Goal: Task Accomplishment & Management: Manage account settings

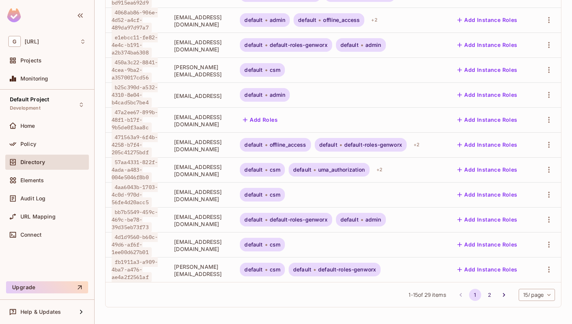
click at [504, 294] on div "1 - 15 of 29 items 1 2 15 / page ** ​" at bounding box center [334, 294] width 456 height 25
click at [500, 294] on icon "Go to next page" at bounding box center [504, 295] width 8 height 8
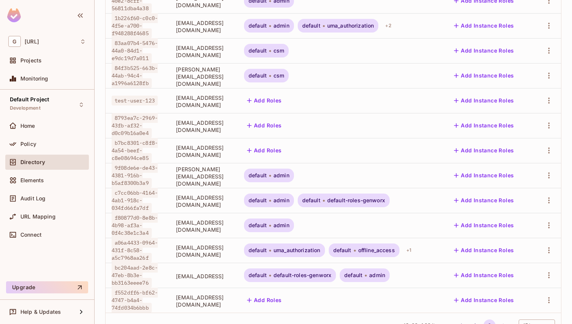
scroll to position [179, 0]
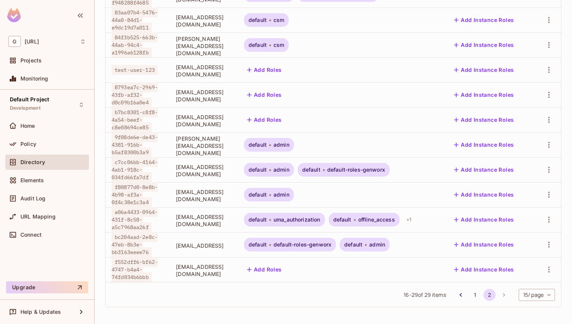
click at [187, 146] on span "[PERSON_NAME][EMAIL_ADDRESS][DOMAIN_NAME]" at bounding box center [204, 146] width 56 height 22
click at [290, 144] on span "admin" at bounding box center [282, 145] width 16 height 6
click at [545, 140] on icon "button" at bounding box center [549, 144] width 9 height 9
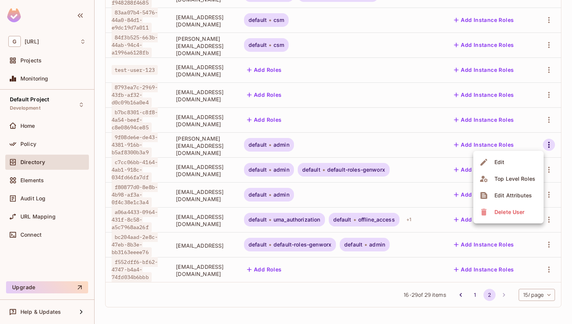
click at [544, 140] on div at bounding box center [286, 162] width 572 height 324
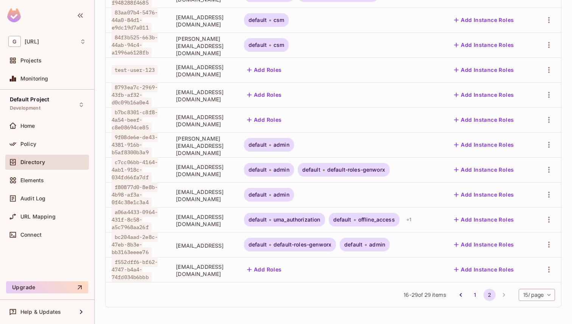
click at [216, 143] on span "[PERSON_NAME][EMAIL_ADDRESS][DOMAIN_NAME]" at bounding box center [204, 146] width 56 height 22
click at [548, 145] on icon "button" at bounding box center [549, 145] width 2 height 6
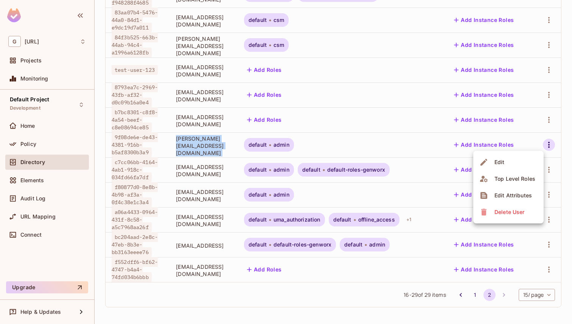
click at [322, 132] on div at bounding box center [286, 162] width 572 height 324
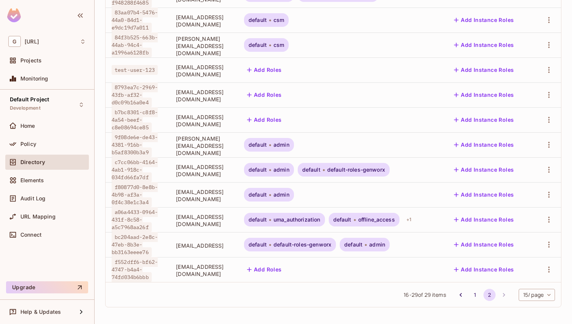
scroll to position [175, 0]
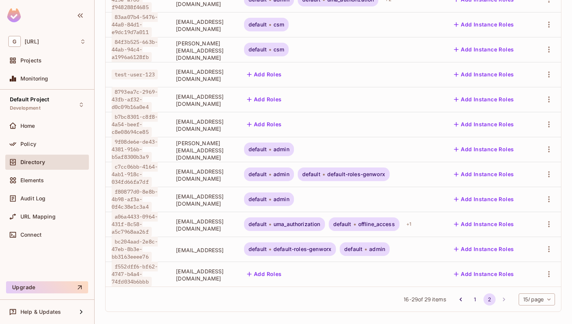
click at [349, 89] on td "Add Roles" at bounding box center [341, 99] width 207 height 25
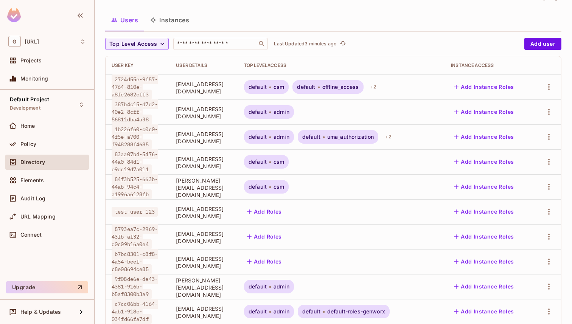
scroll to position [0, 0]
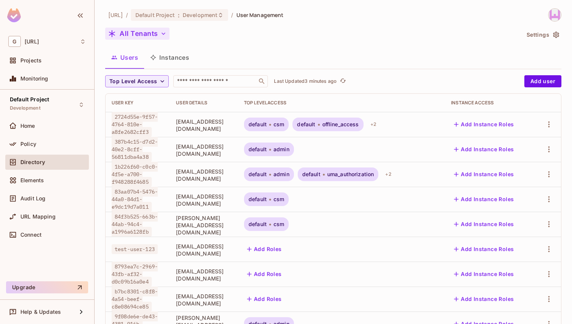
click at [135, 35] on button "All Tenants" at bounding box center [137, 34] width 64 height 12
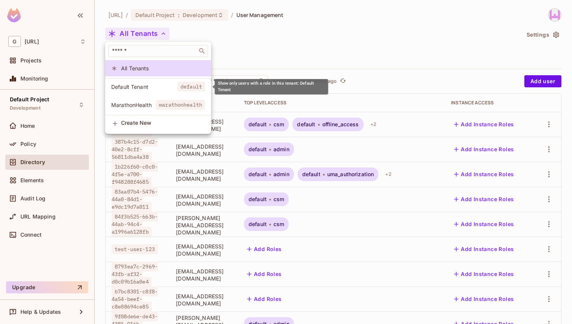
click at [184, 86] on span "default" at bounding box center [192, 87] width 28 height 10
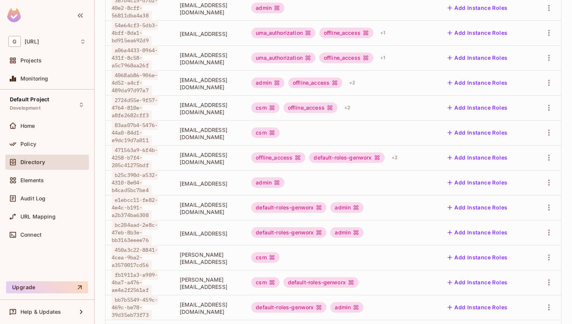
scroll to position [204, 0]
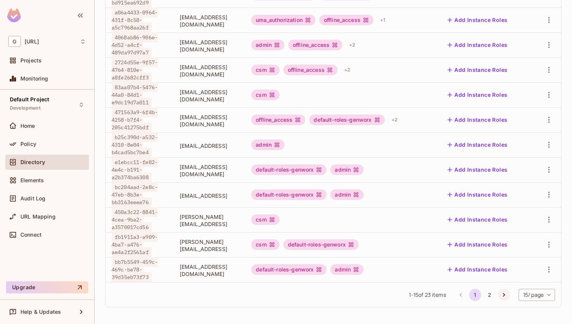
click at [503, 294] on icon "Go to next page" at bounding box center [504, 295] width 2 height 4
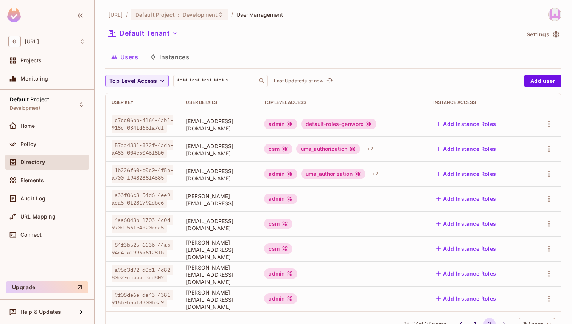
scroll to position [0, 0]
click at [138, 77] on span "Top Level Access" at bounding box center [133, 81] width 48 height 9
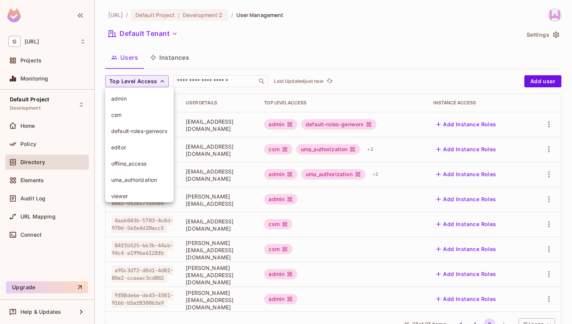
click at [142, 100] on span "admin" at bounding box center [139, 98] width 56 height 7
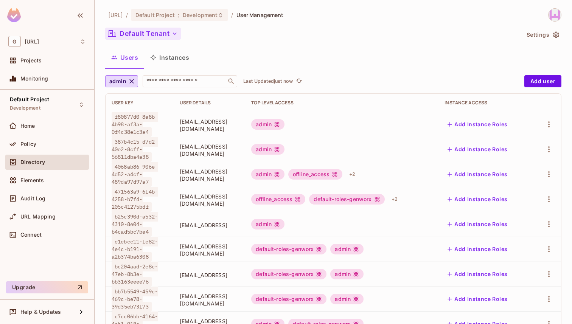
click at [148, 37] on button "Default Tenant" at bounding box center [143, 34] width 76 height 12
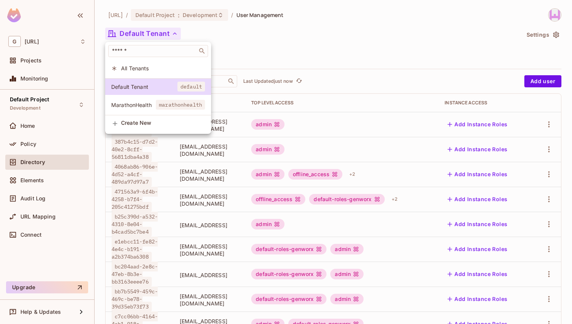
click at [140, 70] on span "All Tenants" at bounding box center [163, 68] width 84 height 7
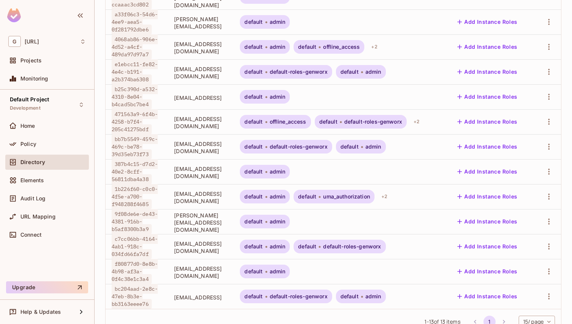
scroll to position [208, 0]
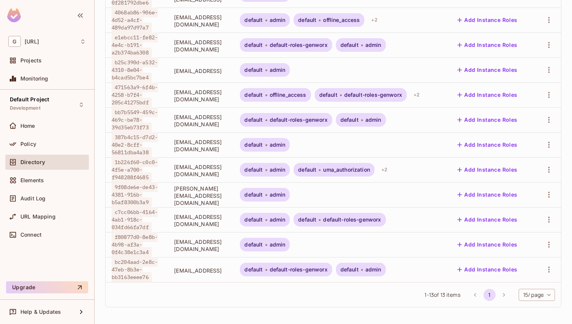
click at [497, 293] on li "pagination navigation" at bounding box center [504, 295] width 14 height 12
click at [212, 185] on span "[PERSON_NAME][EMAIL_ADDRESS][DOMAIN_NAME]" at bounding box center [201, 196] width 54 height 22
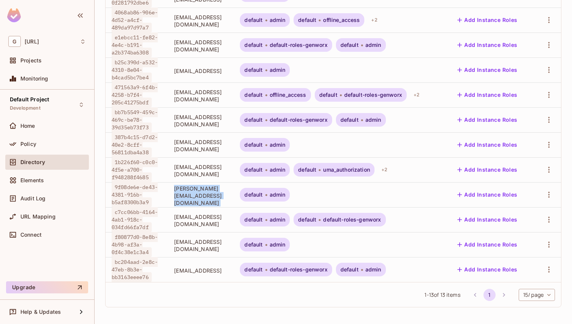
click at [333, 207] on td "default admin default default-roles-genworx" at bounding box center [341, 219] width 215 height 25
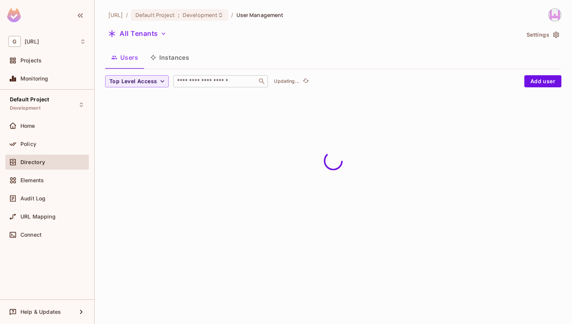
click at [223, 83] on input "text" at bounding box center [215, 82] width 79 height 8
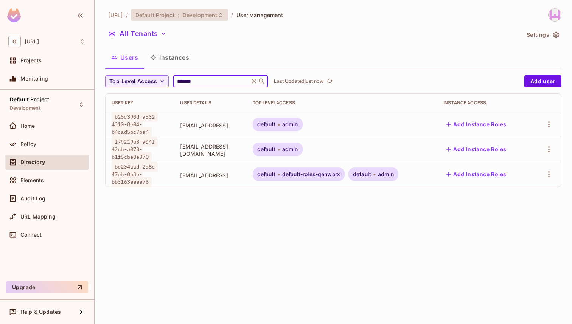
type input "*******"
click at [548, 146] on icon "button" at bounding box center [549, 149] width 9 height 9
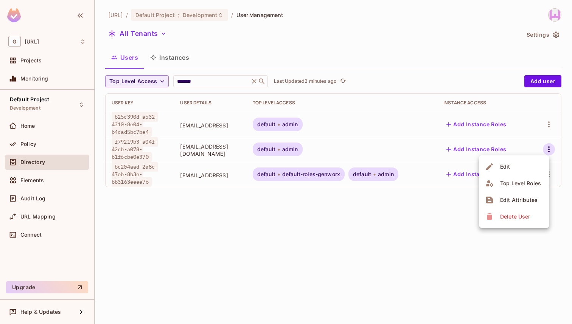
click at [501, 218] on div "Delete User" at bounding box center [515, 217] width 30 height 8
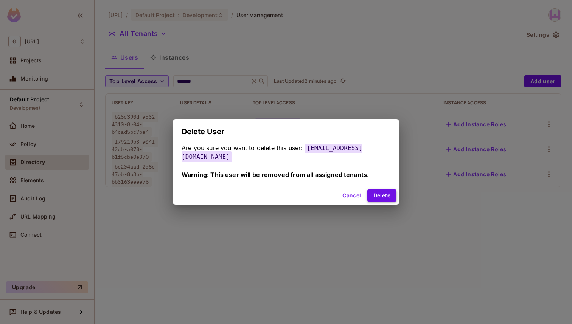
click at [378, 191] on button "Delete" at bounding box center [382, 196] width 29 height 12
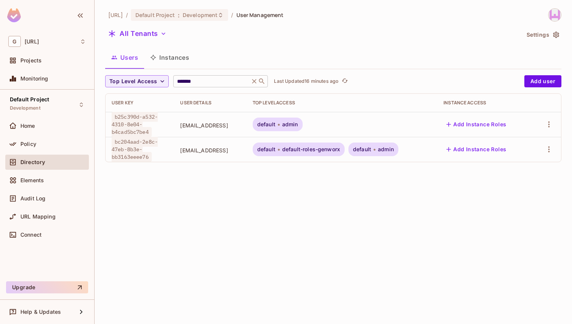
click at [255, 81] on icon at bounding box center [255, 82] width 8 height 8
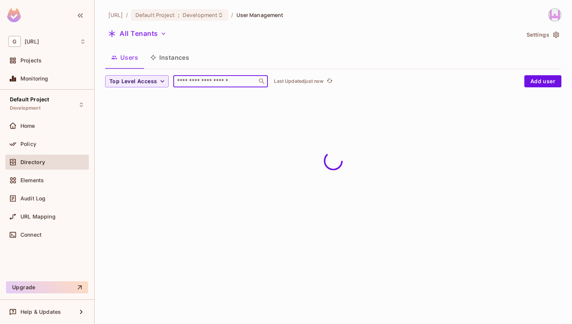
click at [215, 79] on input "text" at bounding box center [215, 82] width 79 height 8
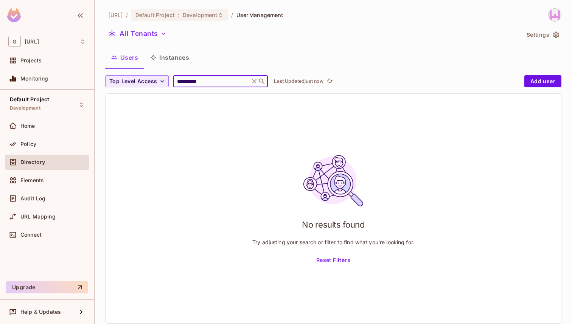
type input "**********"
click at [253, 81] on icon at bounding box center [254, 81] width 5 height 5
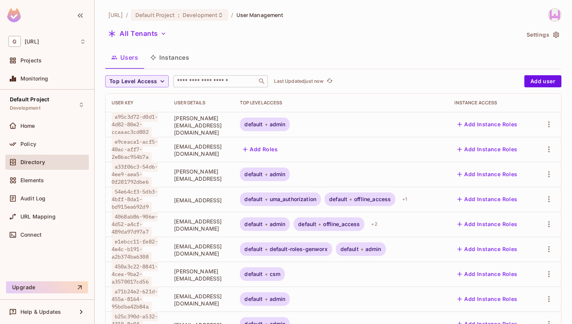
click at [232, 84] on input "text" at bounding box center [215, 82] width 79 height 8
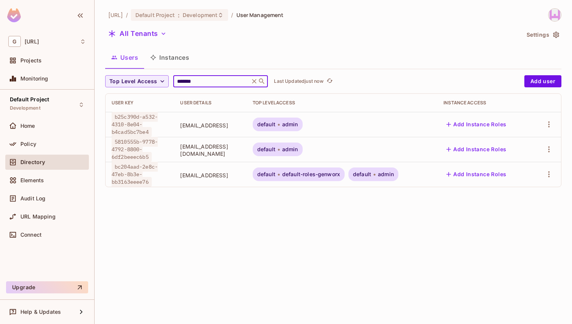
type input "*******"
click at [280, 149] on icon at bounding box center [279, 149] width 2 height 9
click at [548, 146] on icon "button" at bounding box center [549, 149] width 9 height 9
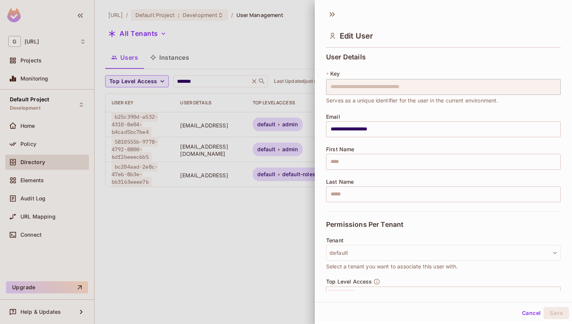
click at [171, 251] on div at bounding box center [286, 162] width 572 height 324
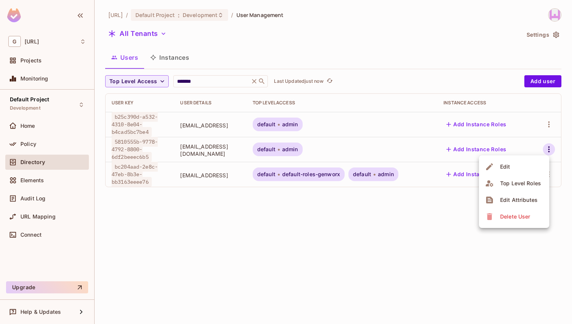
click at [50, 142] on div at bounding box center [286, 162] width 572 height 324
click at [50, 142] on div "Policy" at bounding box center [52, 144] width 65 height 6
